Goal: Task Accomplishment & Management: Use online tool/utility

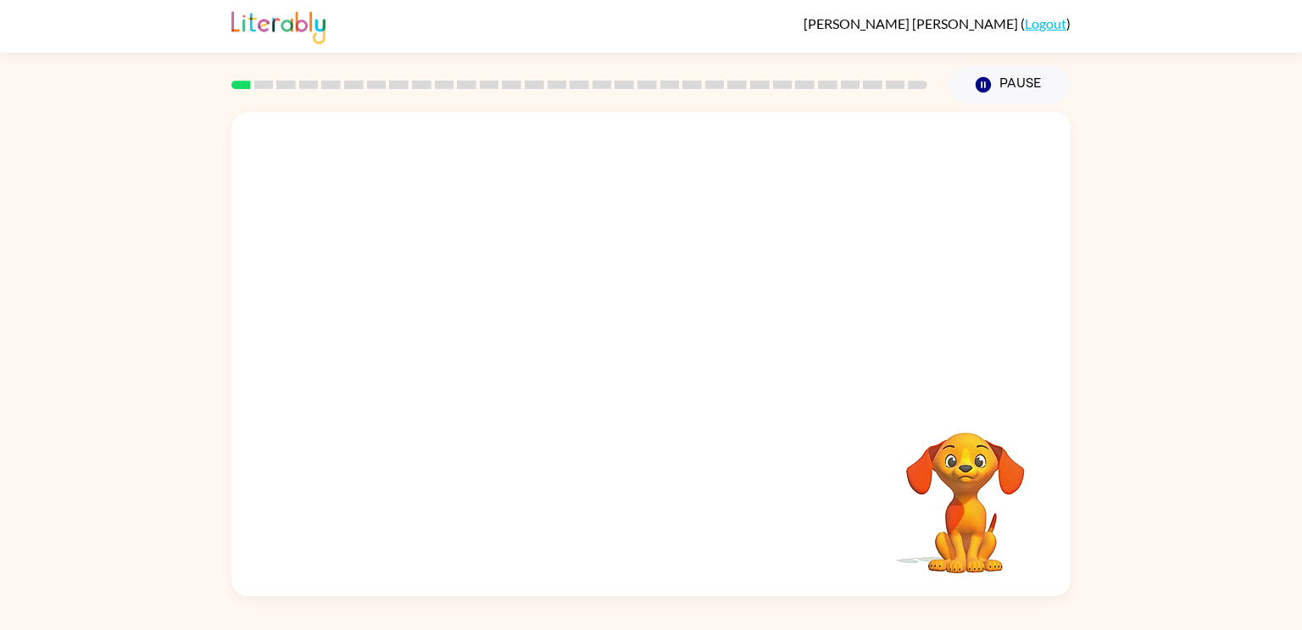
click at [588, 439] on div "Your browser must support playing .mp4 files to use Literably. Please try using…" at bounding box center [650, 354] width 839 height 484
click at [633, 363] on button "button" at bounding box center [651, 362] width 108 height 62
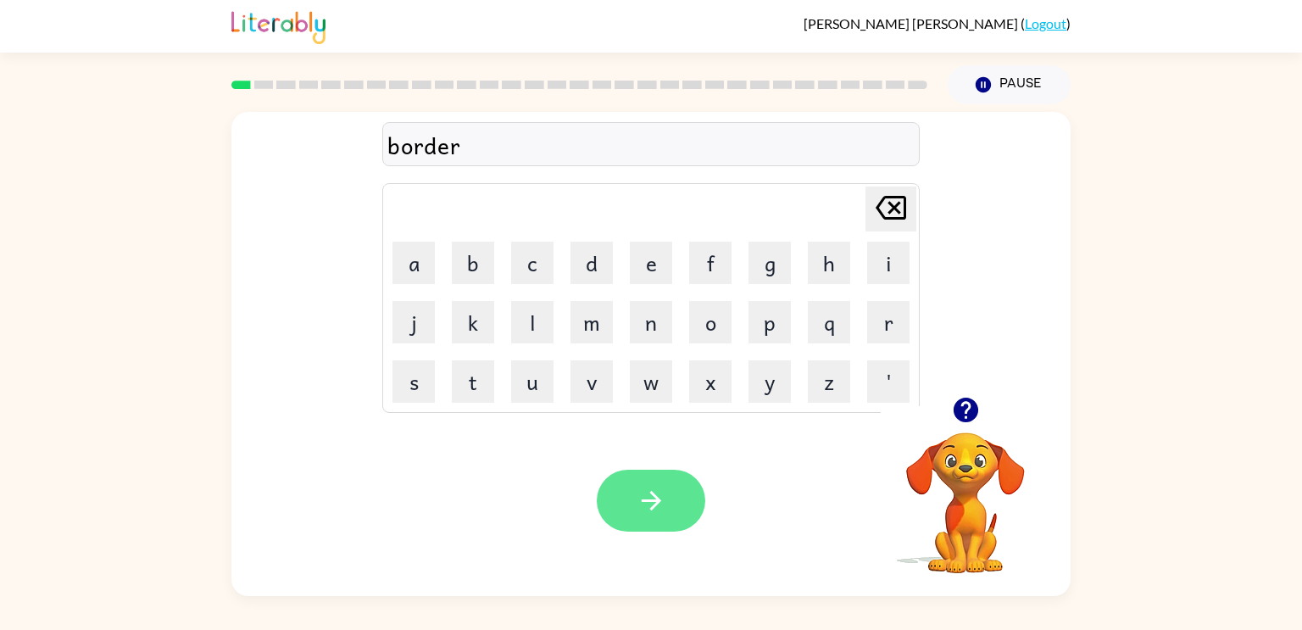
click at [644, 508] on icon "button" at bounding box center [652, 501] width 30 height 30
click at [663, 470] on button "button" at bounding box center [651, 501] width 108 height 62
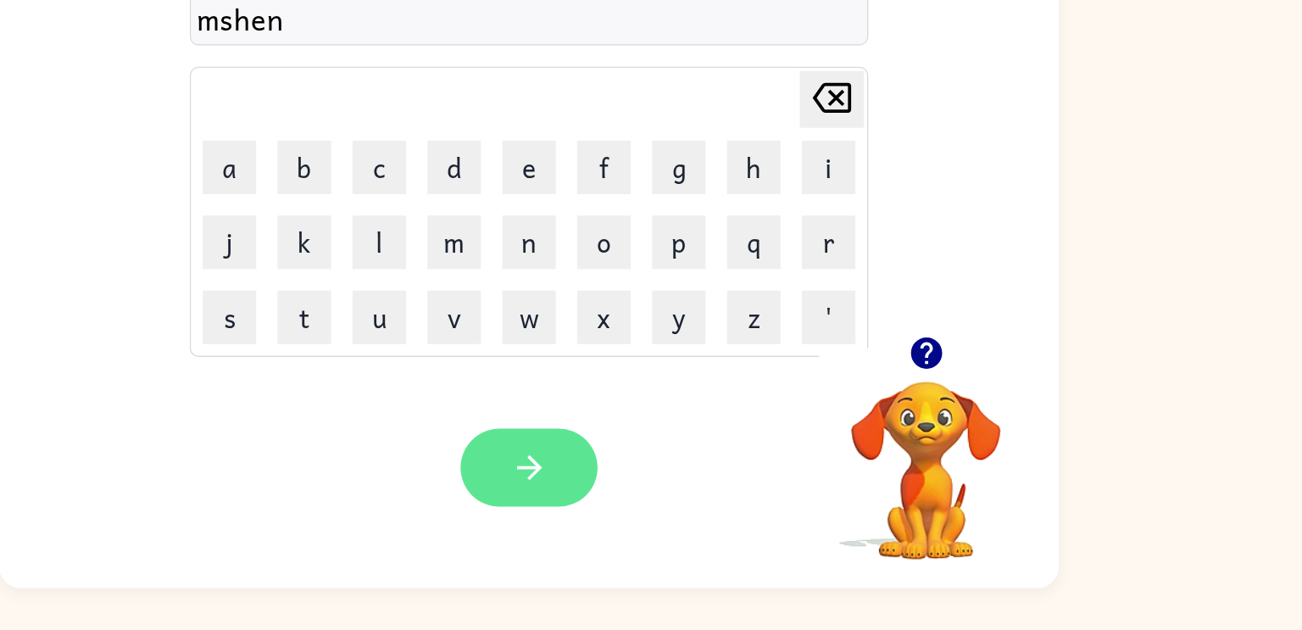
click at [611, 509] on button "button" at bounding box center [651, 501] width 108 height 62
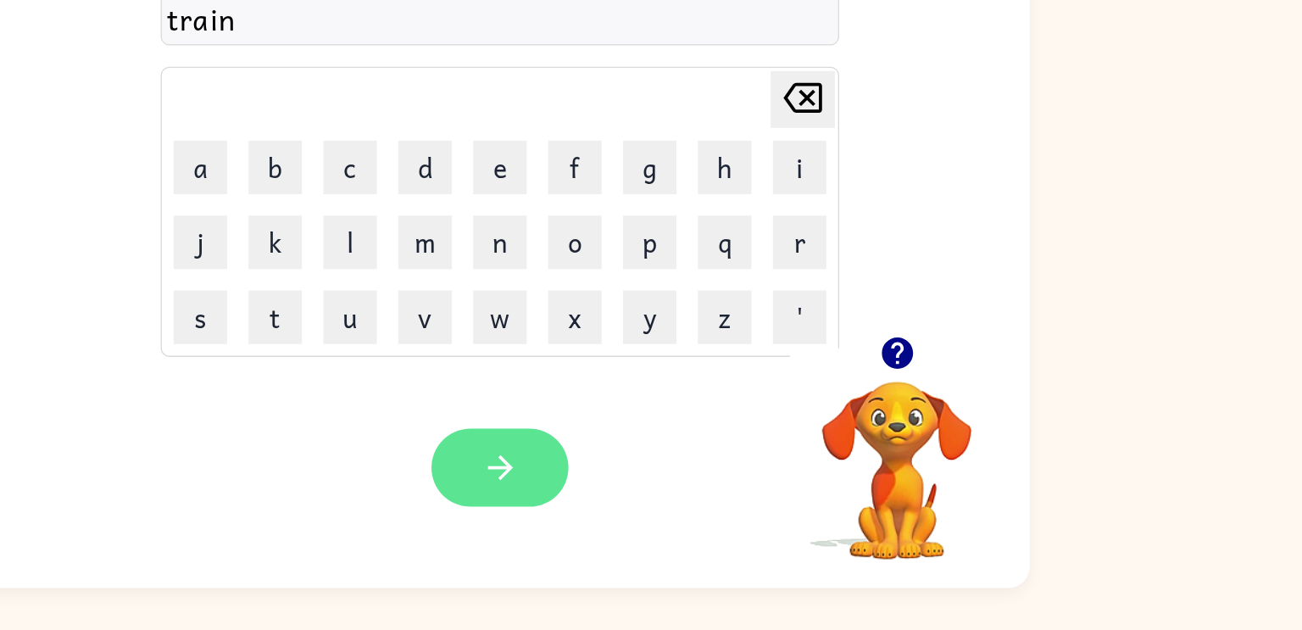
click at [676, 508] on button "button" at bounding box center [651, 501] width 108 height 62
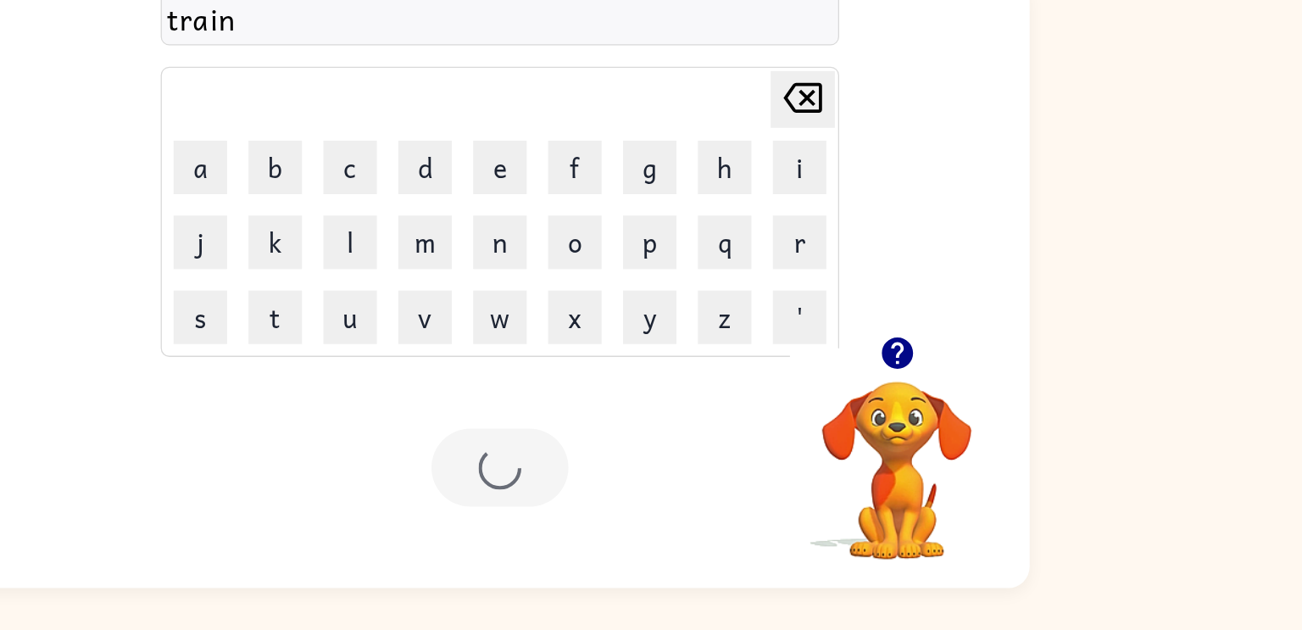
click at [675, 515] on div at bounding box center [651, 501] width 108 height 62
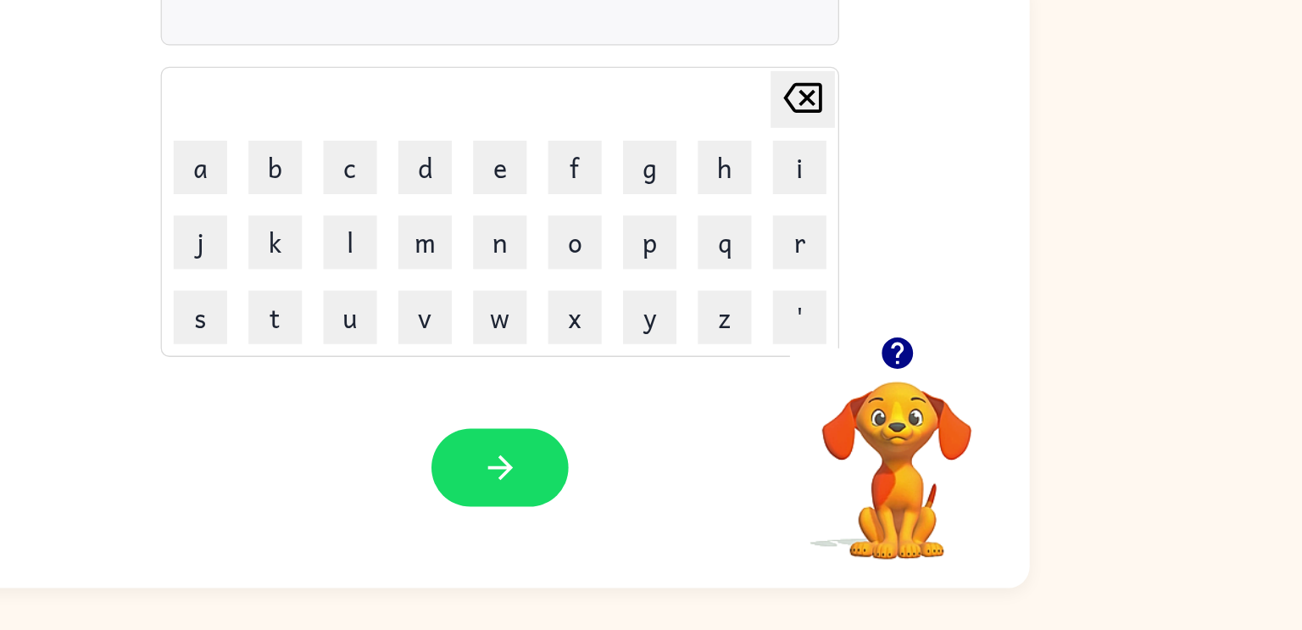
click at [957, 478] on video "Your browser must support playing .mp4 files to use Literably. Please try using…" at bounding box center [966, 491] width 170 height 170
click at [946, 466] on video "Your browser must support playing .mp4 files to use Literably. Please try using…" at bounding box center [966, 491] width 170 height 170
click at [953, 440] on video "Your browser must support playing .mp4 files to use Literably. Please try using…" at bounding box center [966, 491] width 170 height 170
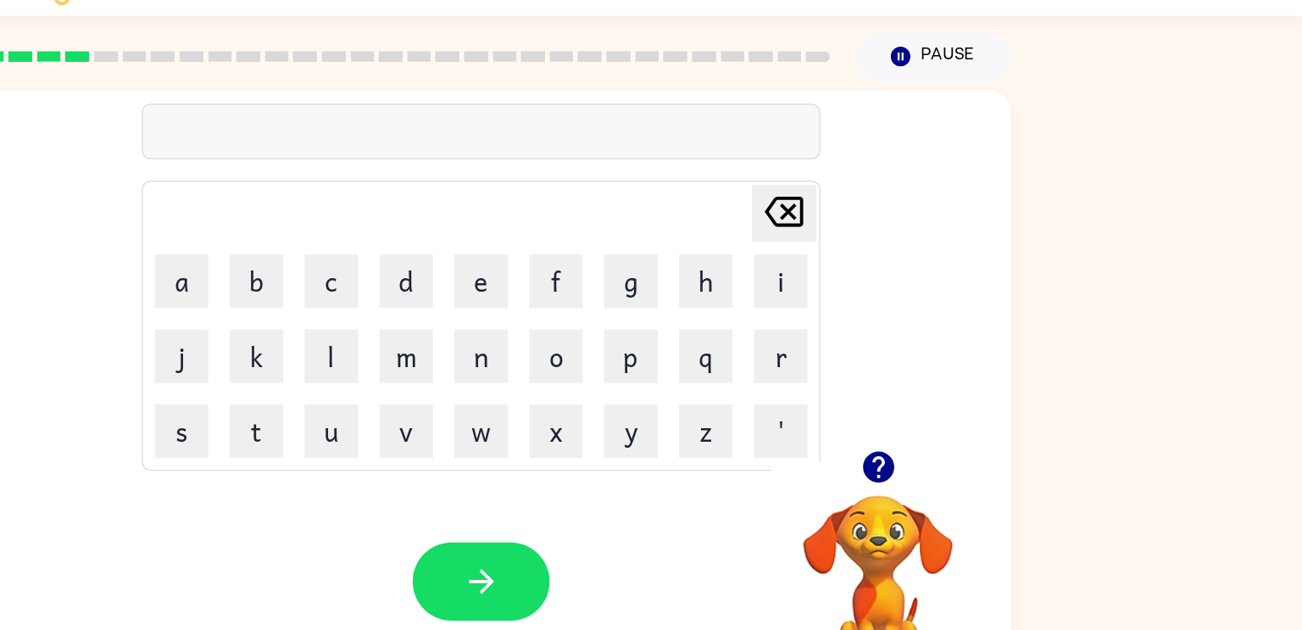
click at [410, 146] on div at bounding box center [650, 144] width 537 height 44
click at [407, 154] on div at bounding box center [650, 144] width 537 height 44
click at [402, 153] on div at bounding box center [650, 144] width 537 height 44
click at [399, 152] on div at bounding box center [650, 144] width 537 height 44
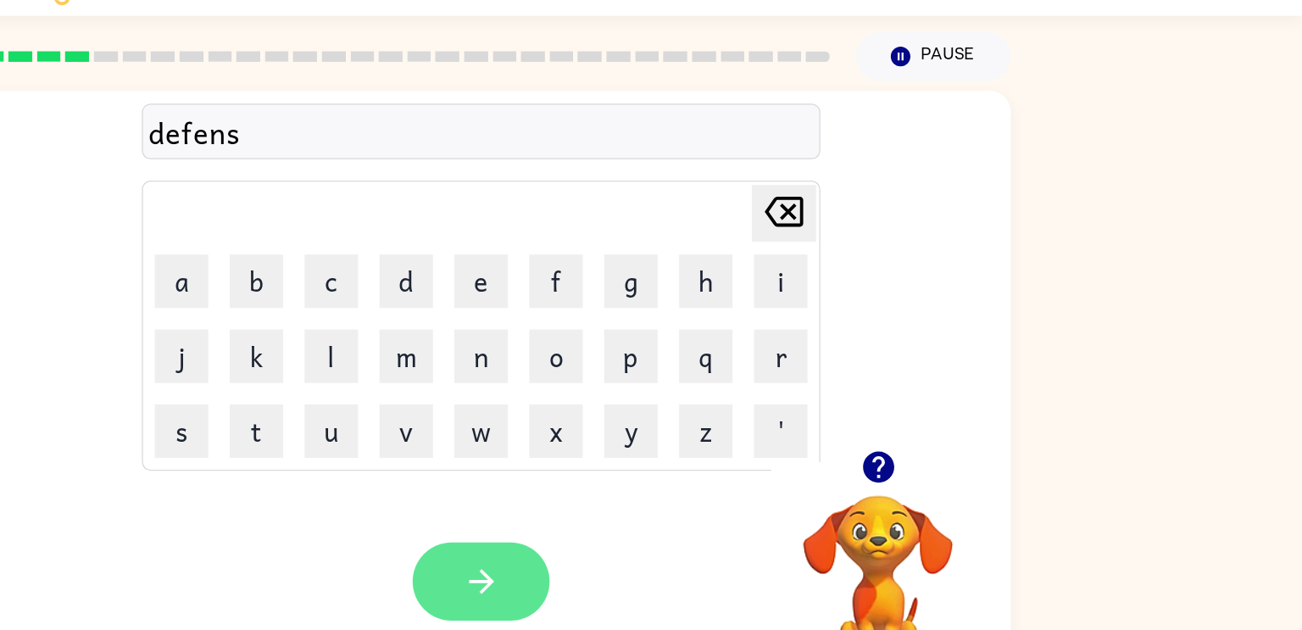
click at [664, 489] on icon "button" at bounding box center [652, 501] width 30 height 30
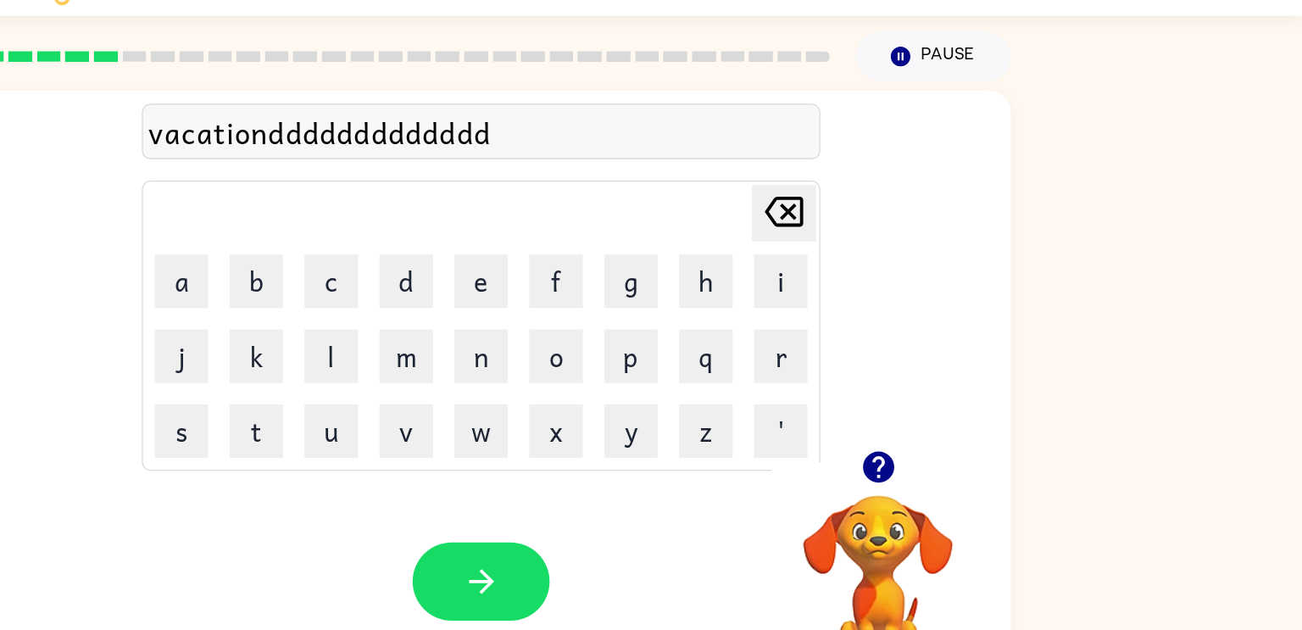
click at [897, 221] on icon "[PERSON_NAME] last character input" at bounding box center [890, 207] width 41 height 41
type button "delete"
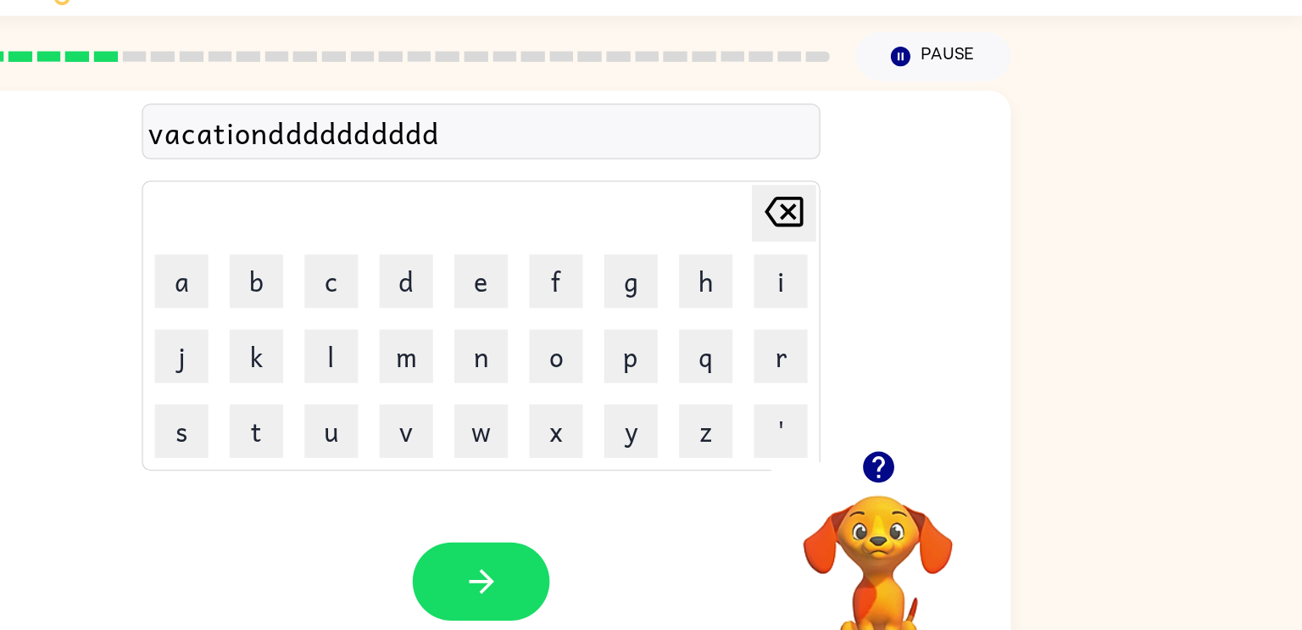
click at [897, 221] on icon "[PERSON_NAME] last character input" at bounding box center [890, 207] width 41 height 41
click at [897, 220] on icon "[PERSON_NAME] last character input" at bounding box center [890, 207] width 41 height 41
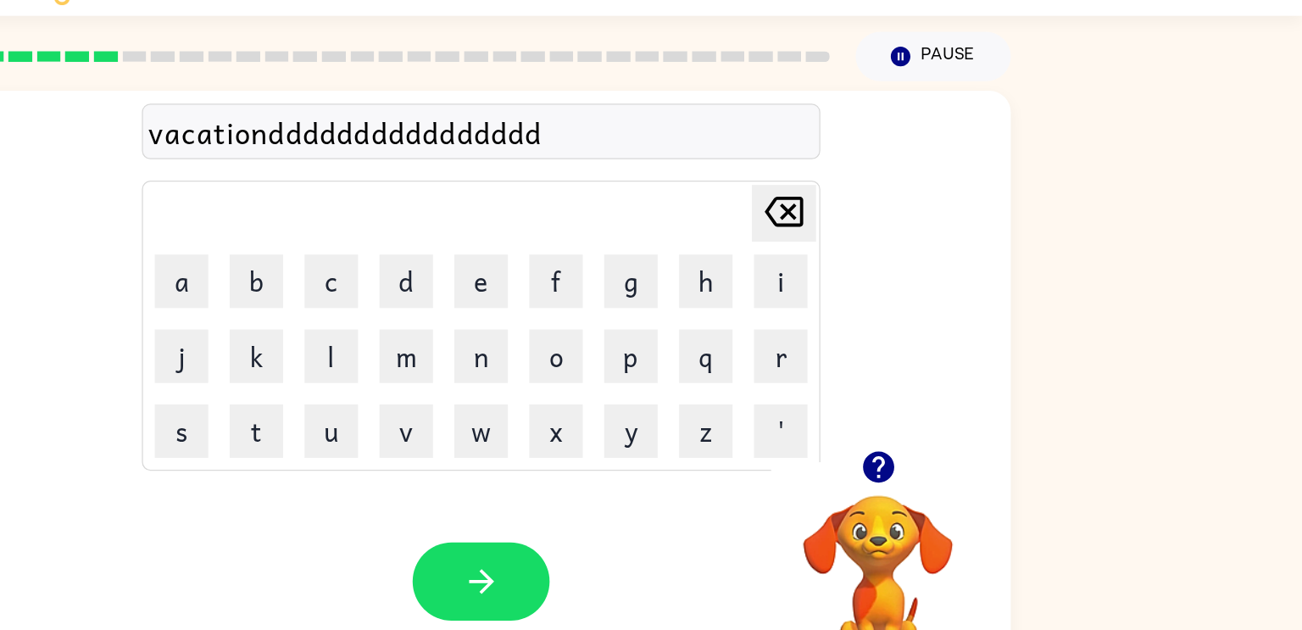
click at [895, 220] on icon "[PERSON_NAME] last character input" at bounding box center [890, 207] width 41 height 41
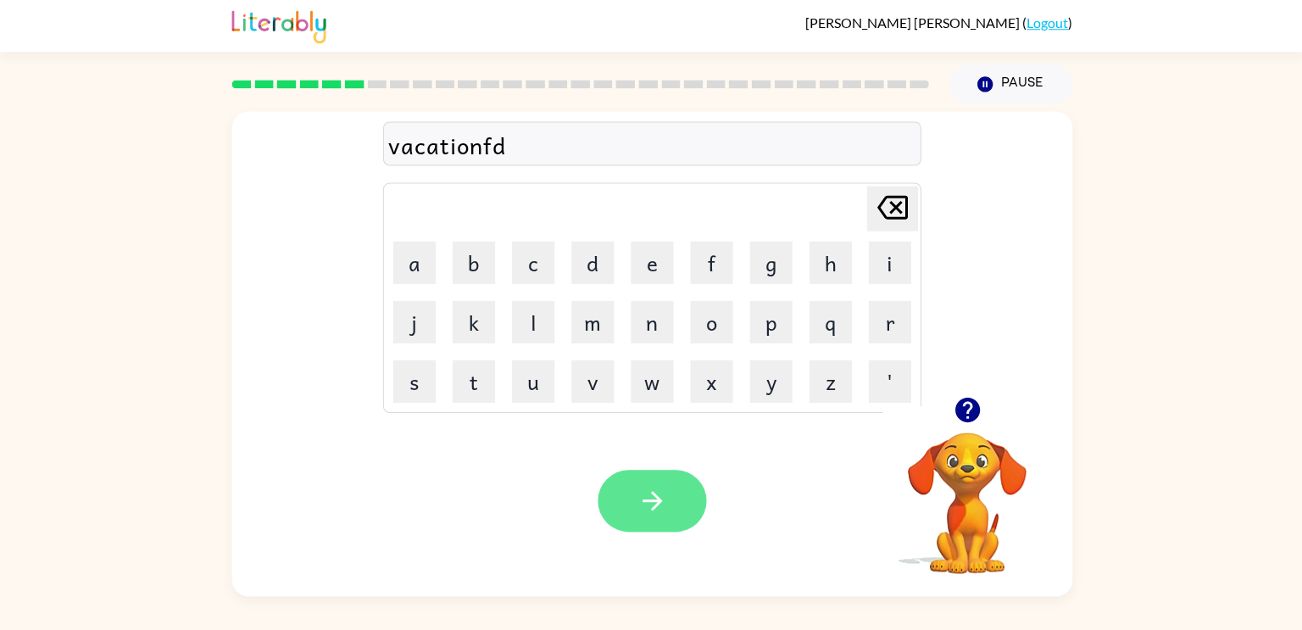
click at [670, 531] on button "button" at bounding box center [651, 501] width 108 height 62
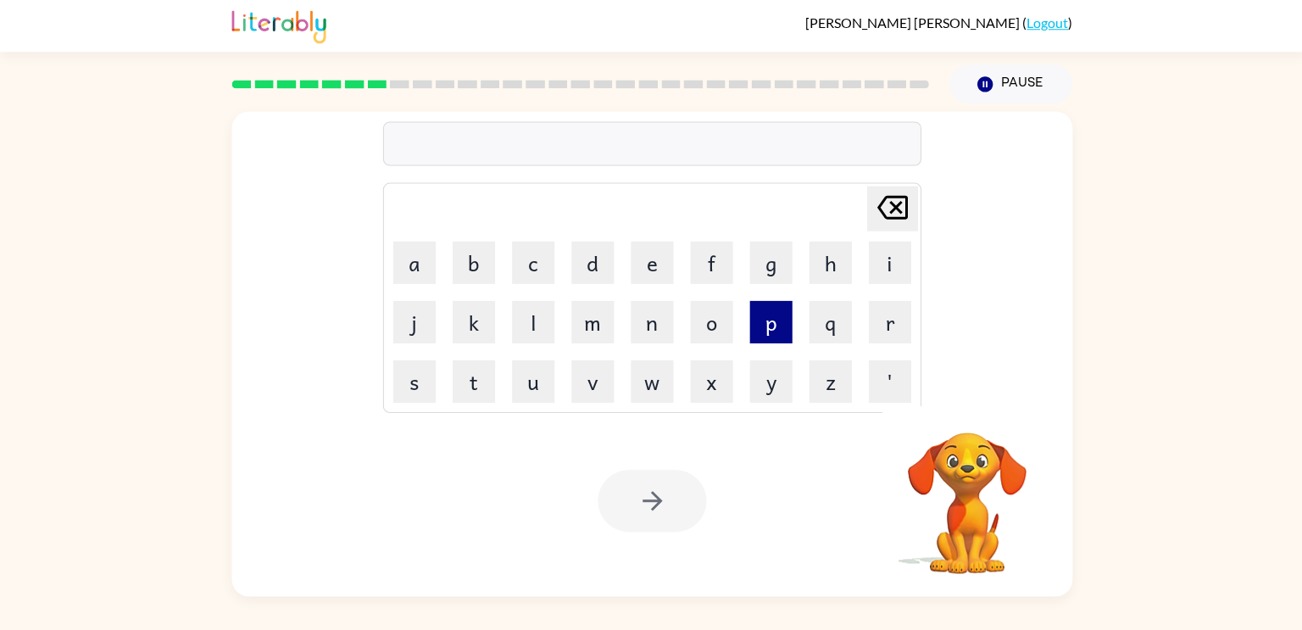
click at [772, 319] on button "p" at bounding box center [769, 322] width 42 height 42
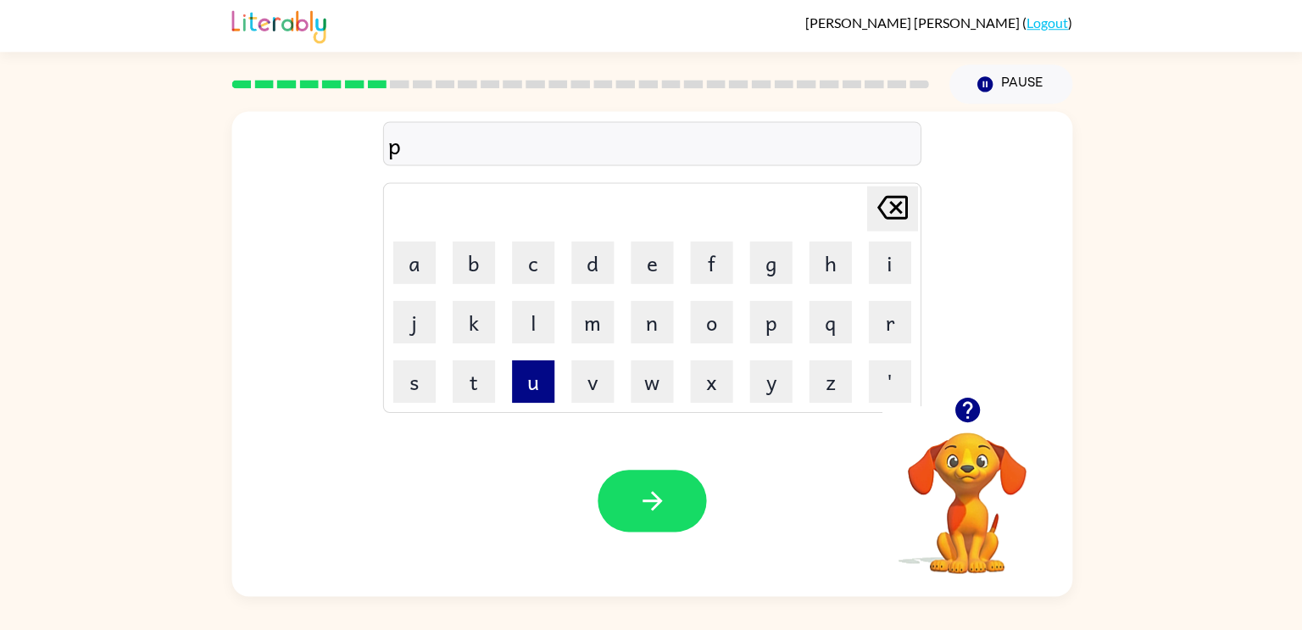
click at [533, 371] on button "u" at bounding box center [532, 381] width 42 height 42
click at [485, 364] on button "t" at bounding box center [473, 381] width 42 height 42
click at [651, 253] on button "e" at bounding box center [651, 263] width 42 height 42
click at [532, 302] on button "l" at bounding box center [532, 322] width 42 height 42
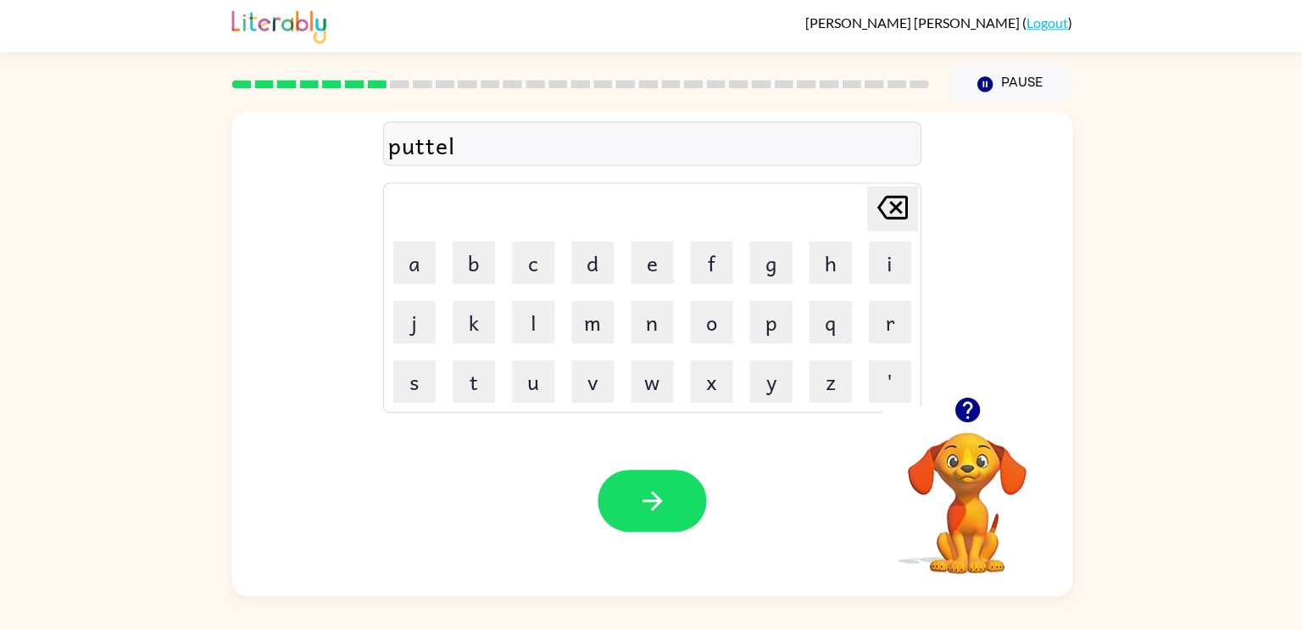
click at [703, 523] on div at bounding box center [651, 501] width 108 height 62
click at [656, 490] on icon "button" at bounding box center [652, 501] width 30 height 30
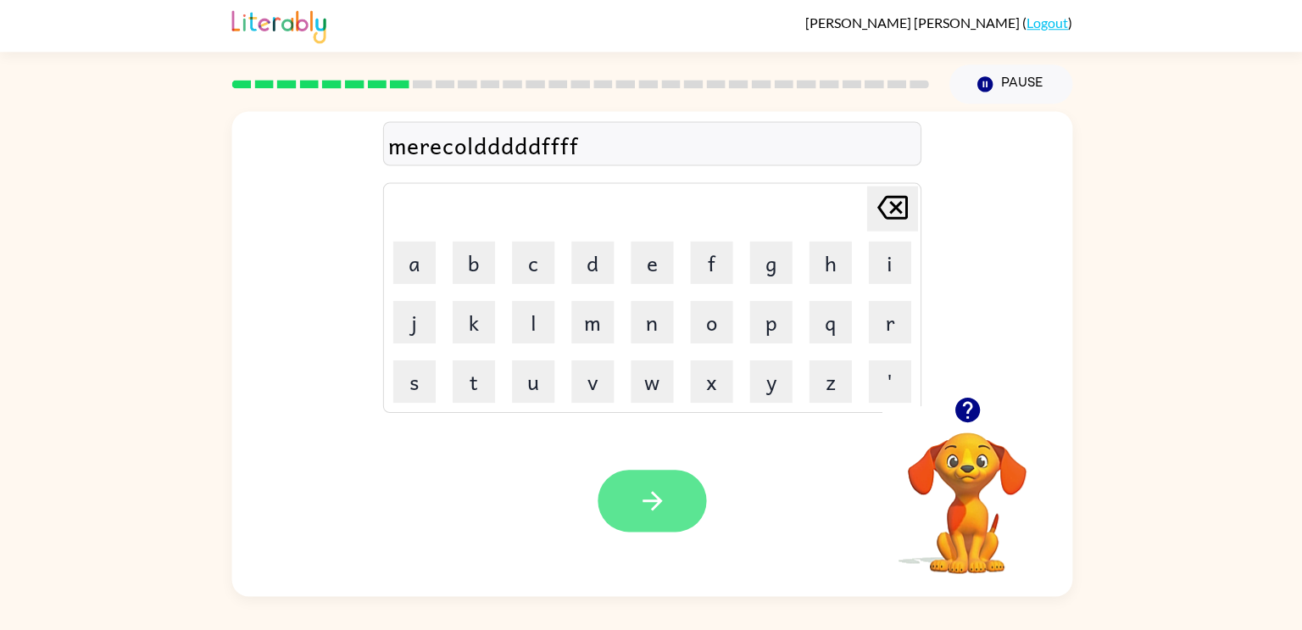
click at [624, 491] on button "button" at bounding box center [651, 501] width 108 height 62
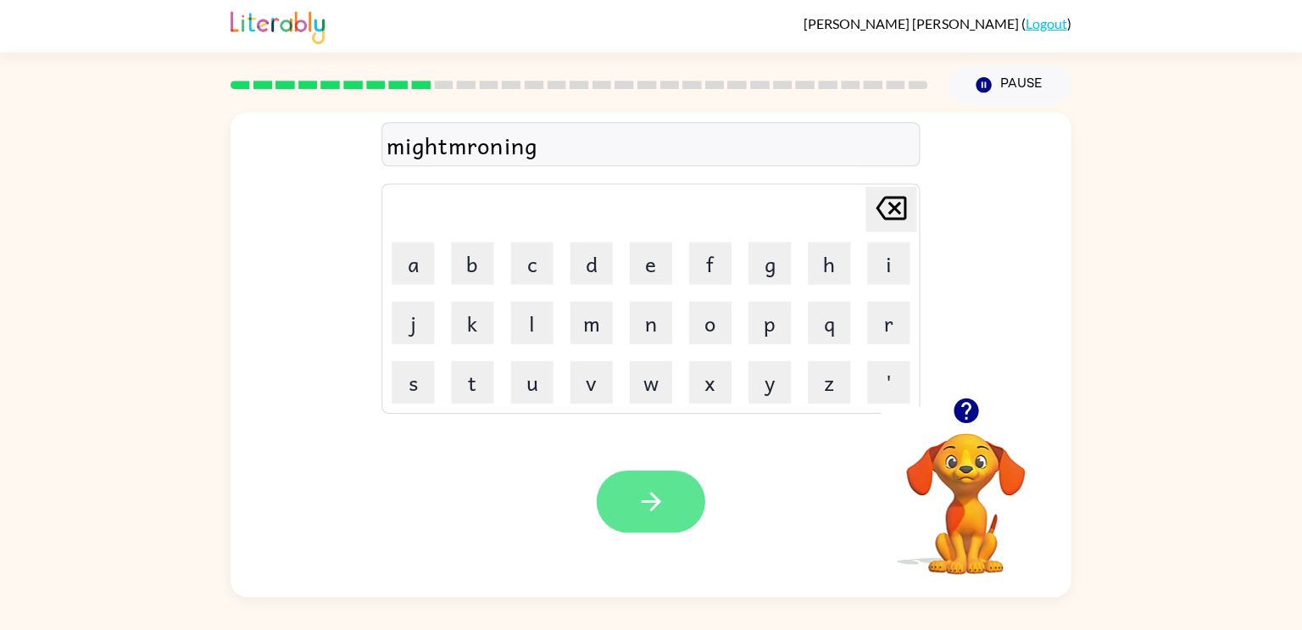
click at [701, 503] on button "button" at bounding box center [651, 501] width 108 height 62
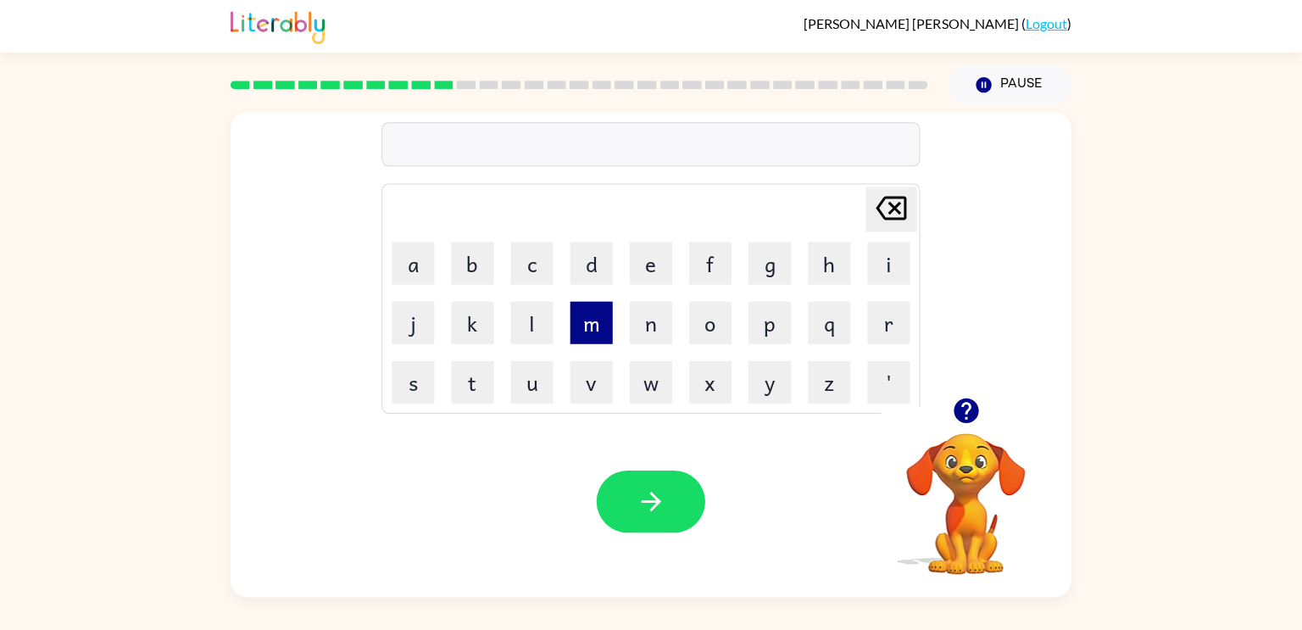
click at [604, 340] on button "m" at bounding box center [591, 322] width 42 height 42
type button "m"
click at [570, 301] on button "m" at bounding box center [591, 322] width 42 height 42
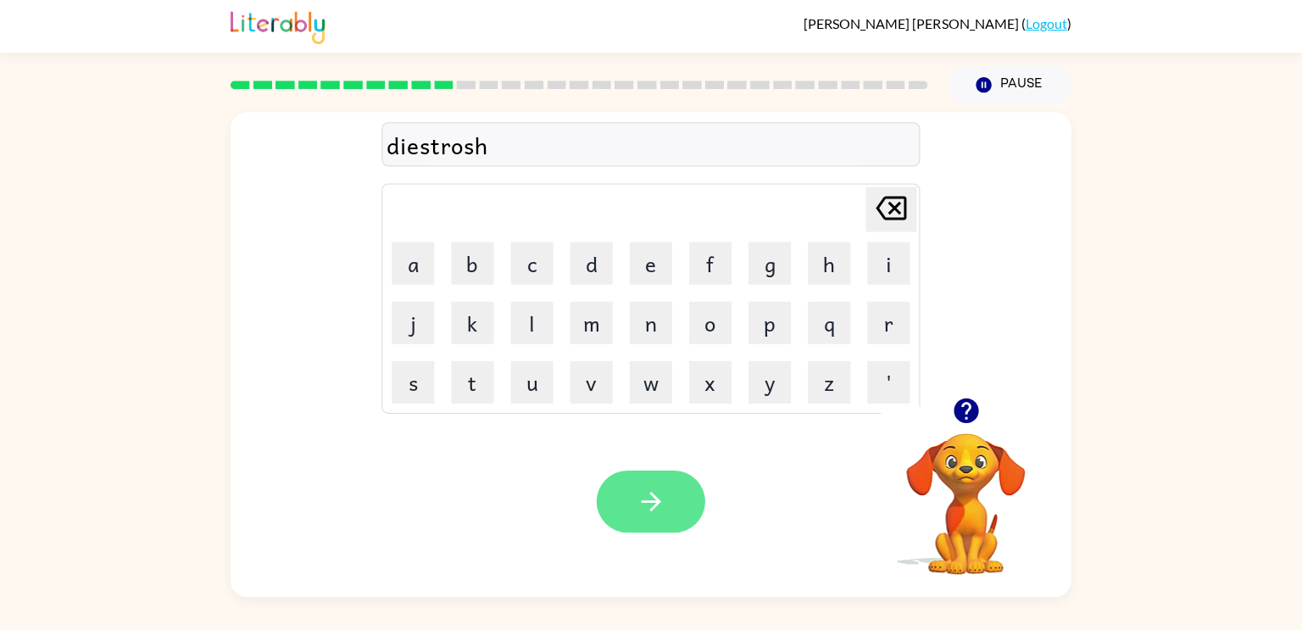
click at [658, 473] on button "button" at bounding box center [651, 501] width 108 height 62
click at [644, 556] on div "Your browser must support playing .mp4 files to use Literably. Please try using…" at bounding box center [650, 500] width 839 height 191
click at [655, 481] on button "button" at bounding box center [651, 501] width 108 height 62
click at [681, 494] on button "button" at bounding box center [651, 501] width 108 height 62
click at [637, 471] on button "button" at bounding box center [651, 501] width 108 height 62
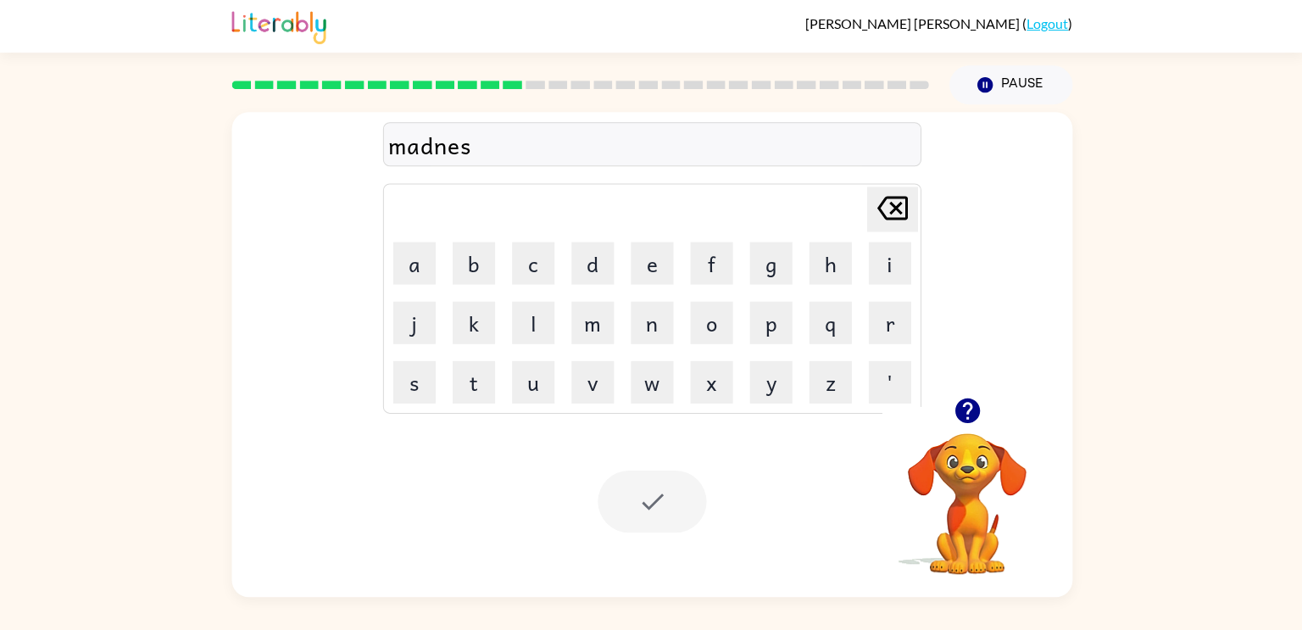
click at [661, 512] on div at bounding box center [651, 501] width 108 height 62
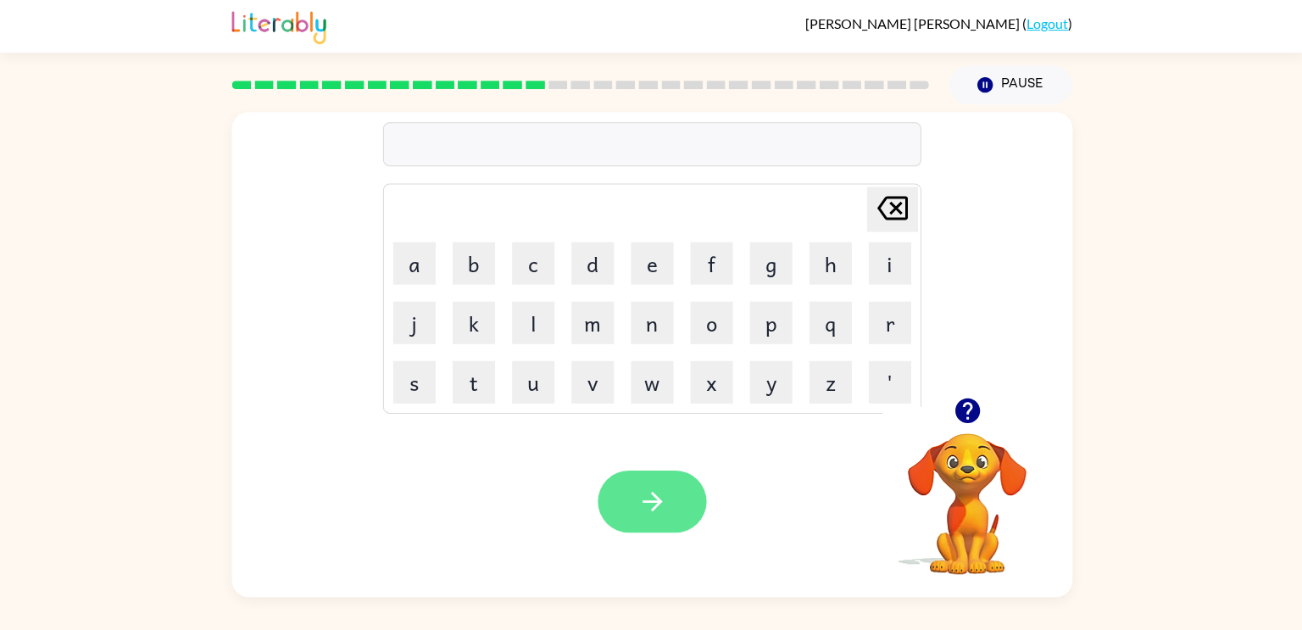
click at [670, 498] on button "button" at bounding box center [651, 501] width 108 height 62
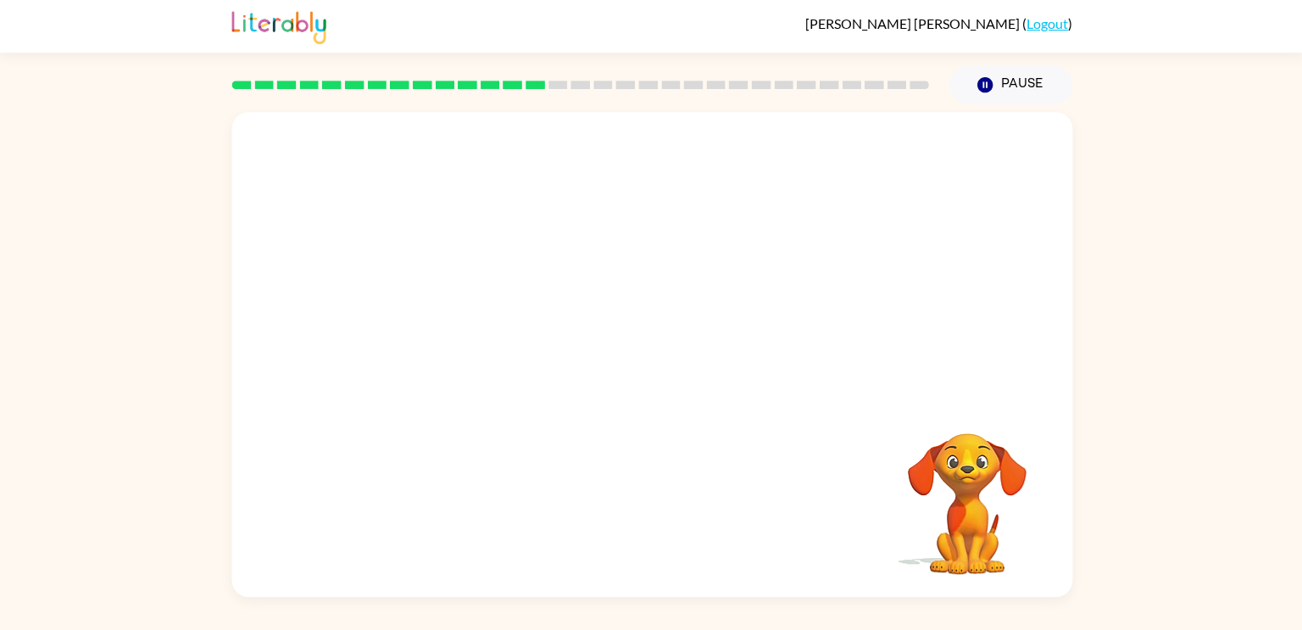
click at [1059, 383] on div "Your browser must support playing .mp4 files to use Literably. Please try using…" at bounding box center [650, 354] width 839 height 484
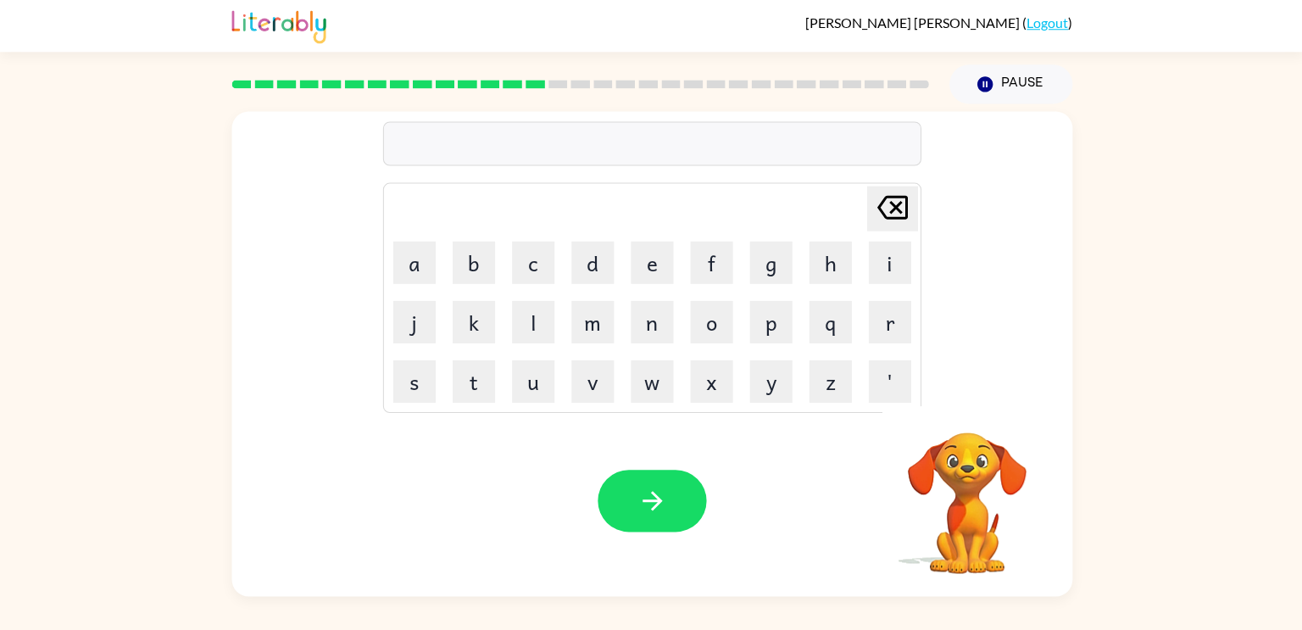
click at [525, 146] on div at bounding box center [650, 144] width 537 height 44
click at [542, 157] on div at bounding box center [650, 144] width 537 height 44
click at [637, 479] on button "button" at bounding box center [651, 501] width 108 height 62
click at [635, 502] on button "button" at bounding box center [651, 501] width 108 height 62
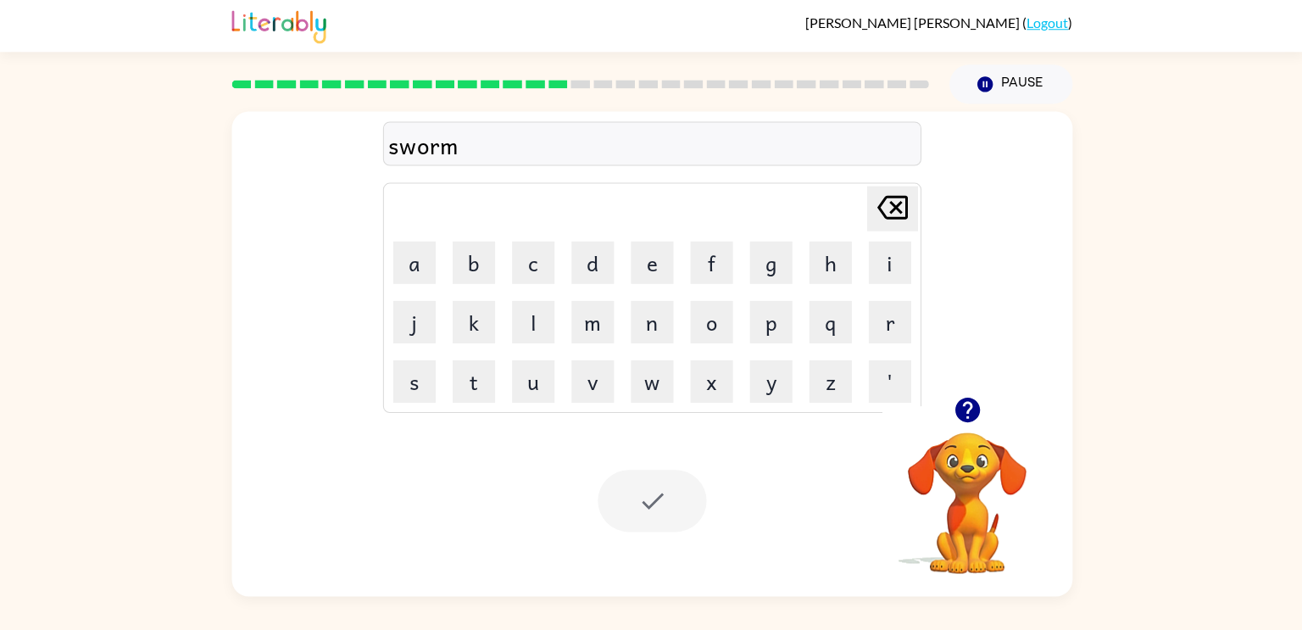
click at [652, 514] on div at bounding box center [651, 501] width 108 height 62
click at [620, 470] on button "button" at bounding box center [651, 501] width 108 height 62
click at [672, 528] on button "button" at bounding box center [651, 501] width 108 height 62
click at [654, 489] on div at bounding box center [651, 501] width 108 height 62
click at [679, 520] on button "button" at bounding box center [651, 501] width 108 height 62
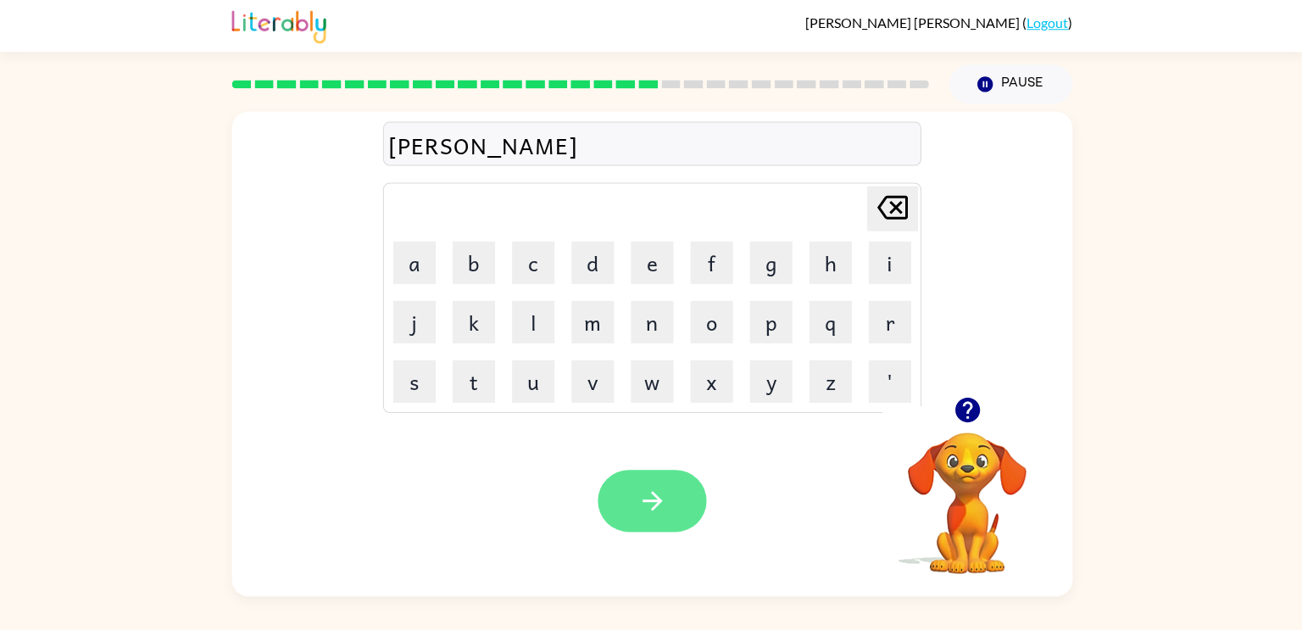
click at [687, 496] on button "button" at bounding box center [651, 501] width 108 height 62
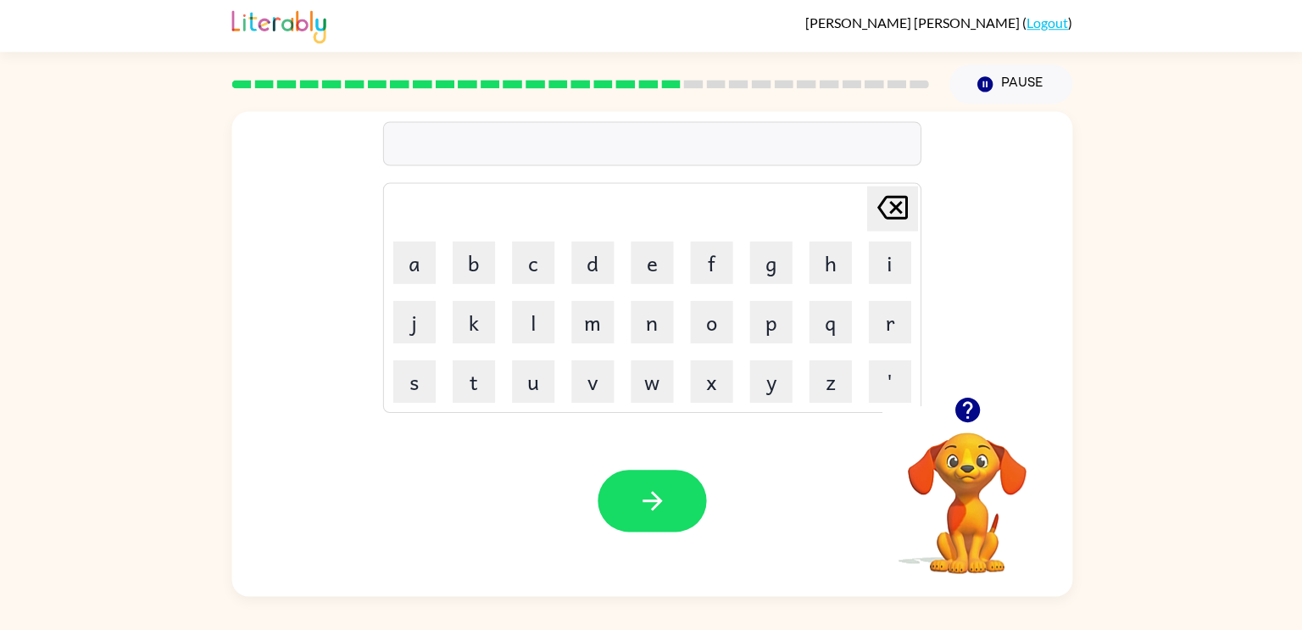
click at [918, 285] on div "[PERSON_NAME] last character input a b c d e f g h i j k l m n o p q r s t u v …" at bounding box center [650, 254] width 839 height 285
click at [10, 346] on div "[PERSON_NAME] last character input a b c d e f g h i j k l m n o p q r s t u v …" at bounding box center [651, 350] width 1302 height 492
click at [705, 278] on button "f" at bounding box center [710, 263] width 42 height 42
click at [397, 274] on button "a" at bounding box center [413, 263] width 42 height 42
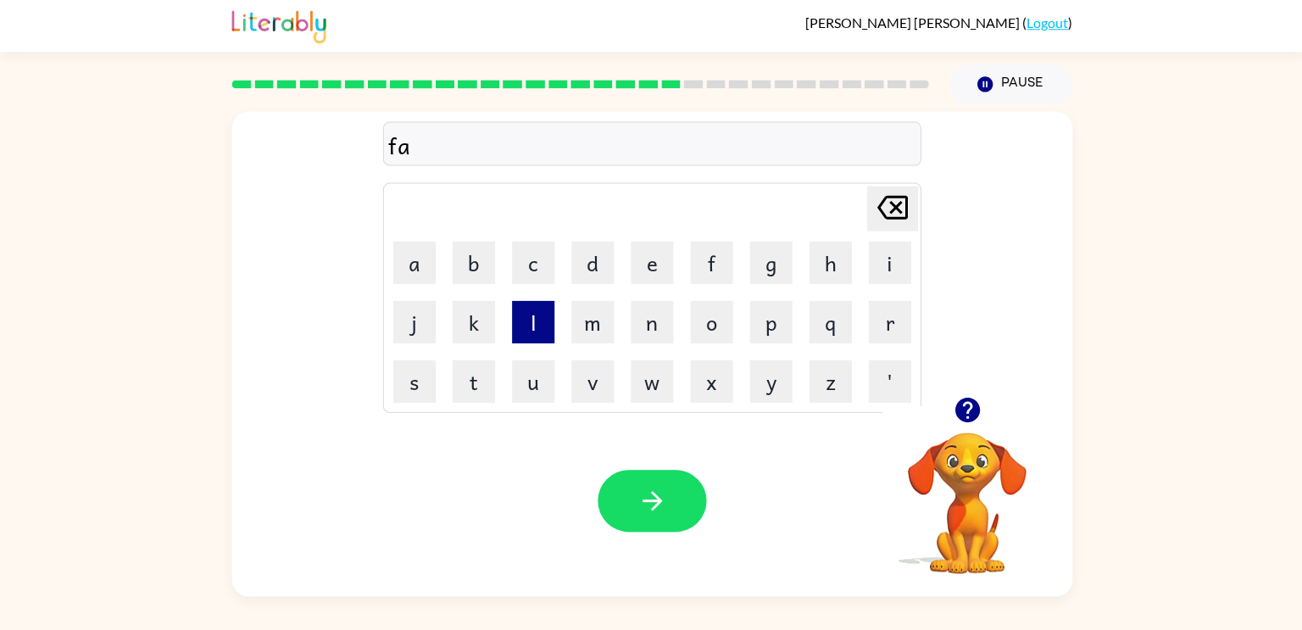
click at [553, 334] on button "l" at bounding box center [532, 322] width 42 height 42
type button "l"
click at [443, 166] on div "[PERSON_NAME] Delete Delete last character input a b c d e f g h i j k l m n o …" at bounding box center [650, 255] width 537 height 316
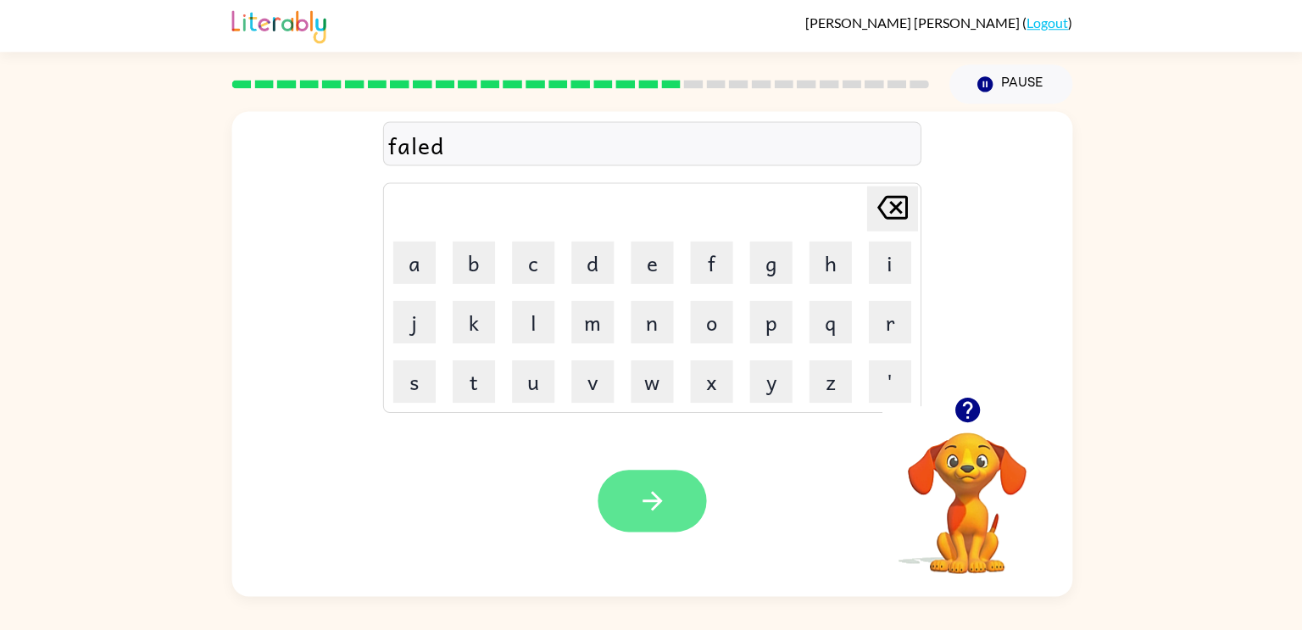
click at [681, 508] on button "button" at bounding box center [651, 501] width 108 height 62
click at [675, 501] on button "button" at bounding box center [651, 501] width 108 height 62
click at [687, 446] on div "Your browser must support playing .mp4 files to use Literably. Please try using…" at bounding box center [650, 500] width 839 height 191
click at [666, 509] on button "button" at bounding box center [651, 501] width 108 height 62
click at [648, 522] on button "button" at bounding box center [651, 501] width 108 height 62
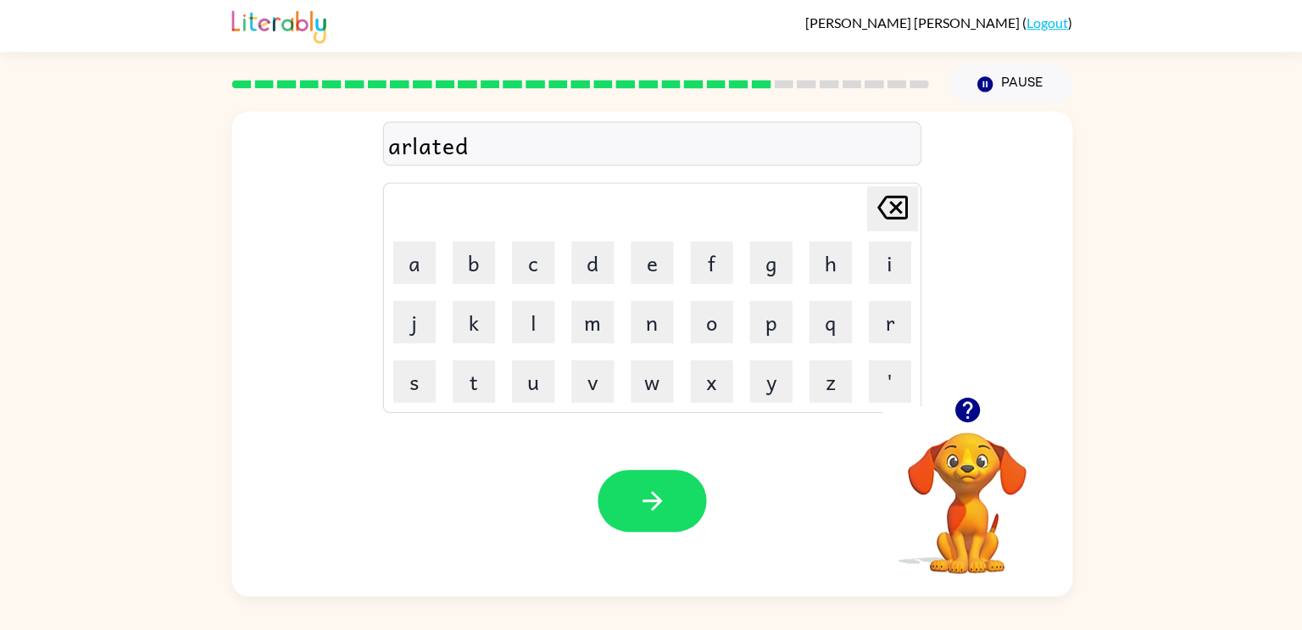
click at [698, 528] on div at bounding box center [651, 501] width 108 height 62
click at [655, 519] on button "button" at bounding box center [651, 501] width 108 height 62
click at [666, 486] on div at bounding box center [651, 501] width 108 height 62
click at [664, 493] on icon "button" at bounding box center [652, 501] width 30 height 30
click at [667, 499] on button "button" at bounding box center [651, 501] width 108 height 62
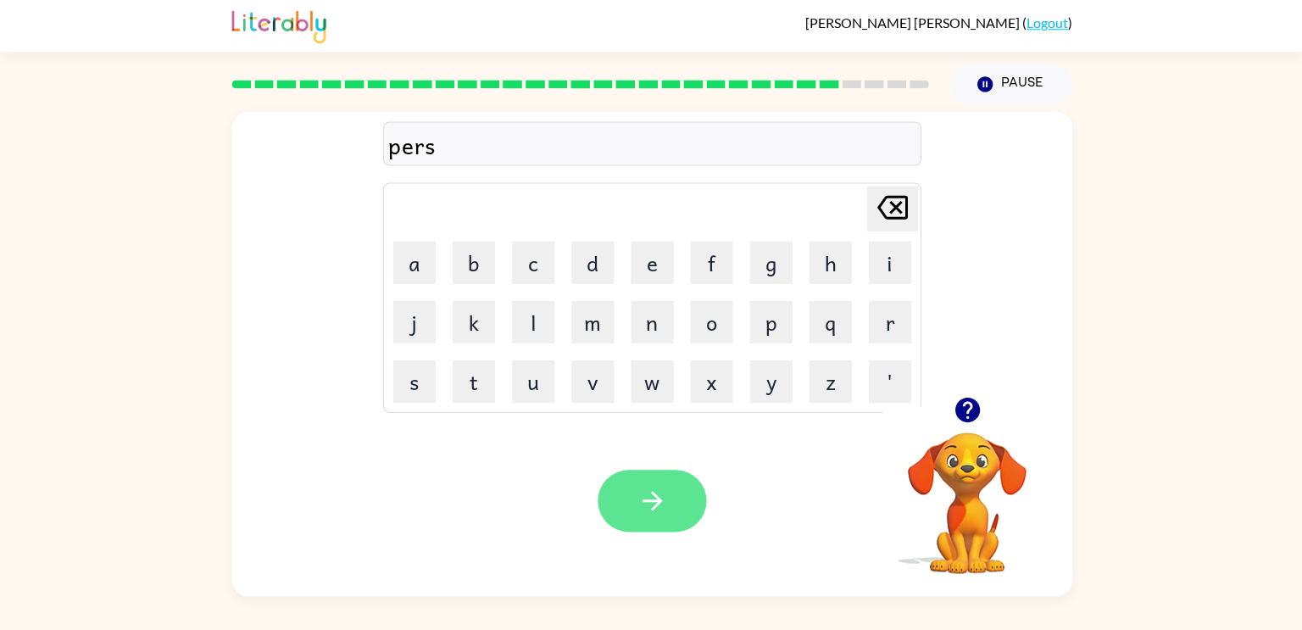
click at [636, 474] on button "button" at bounding box center [651, 501] width 108 height 62
click at [687, 497] on div at bounding box center [651, 501] width 108 height 62
click at [692, 477] on button "button" at bounding box center [651, 501] width 108 height 62
click at [671, 511] on button "button" at bounding box center [651, 501] width 108 height 62
click at [653, 520] on button "button" at bounding box center [651, 501] width 108 height 62
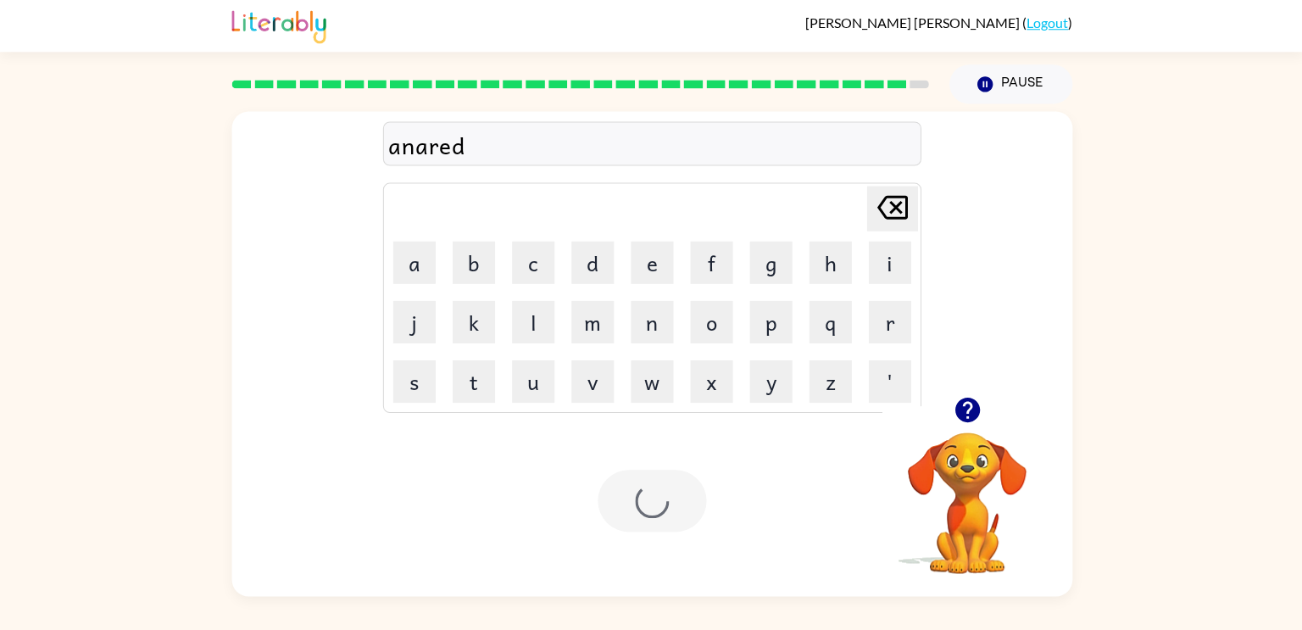
click at [660, 526] on div at bounding box center [651, 501] width 108 height 62
